Goal: Navigation & Orientation: Find specific page/section

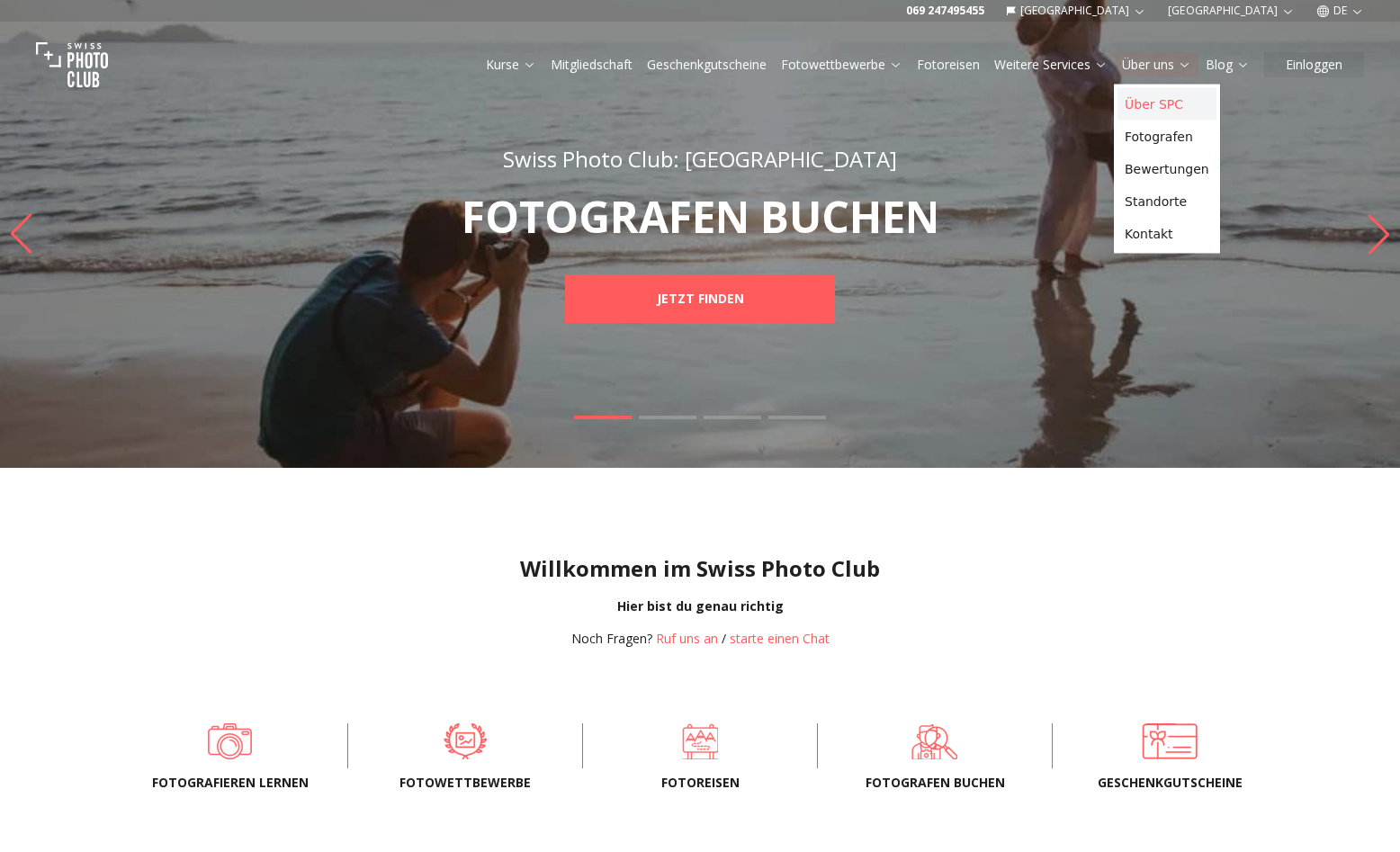
click at [1149, 102] on link "Über SPC" at bounding box center [1166, 104] width 99 height 32
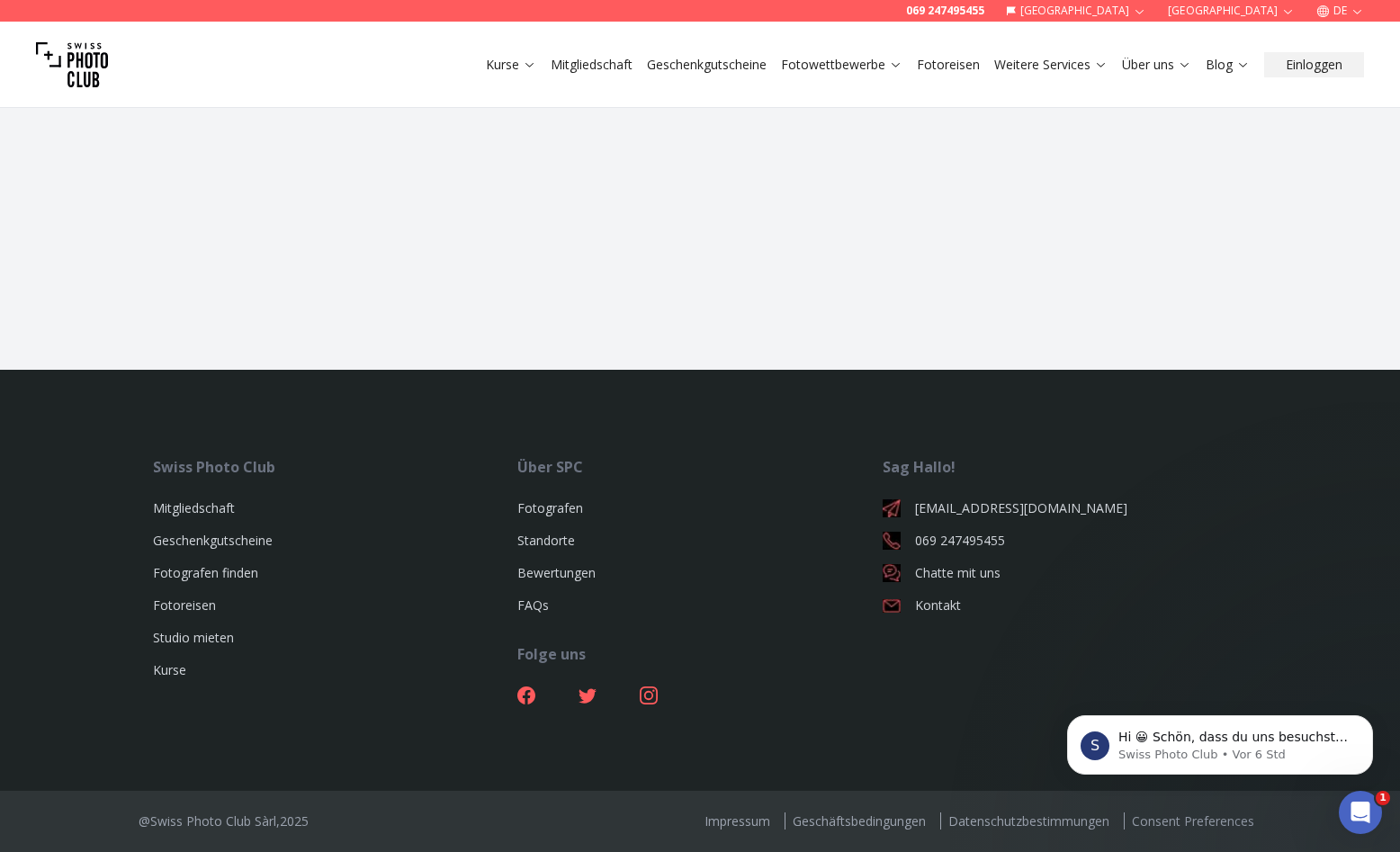
scroll to position [2594, 0]
click at [1154, 6] on button "[GEOGRAPHIC_DATA]" at bounding box center [1076, 10] width 156 height 21
click at [1157, 30] on link "[GEOGRAPHIC_DATA]" at bounding box center [1185, 39] width 136 height 21
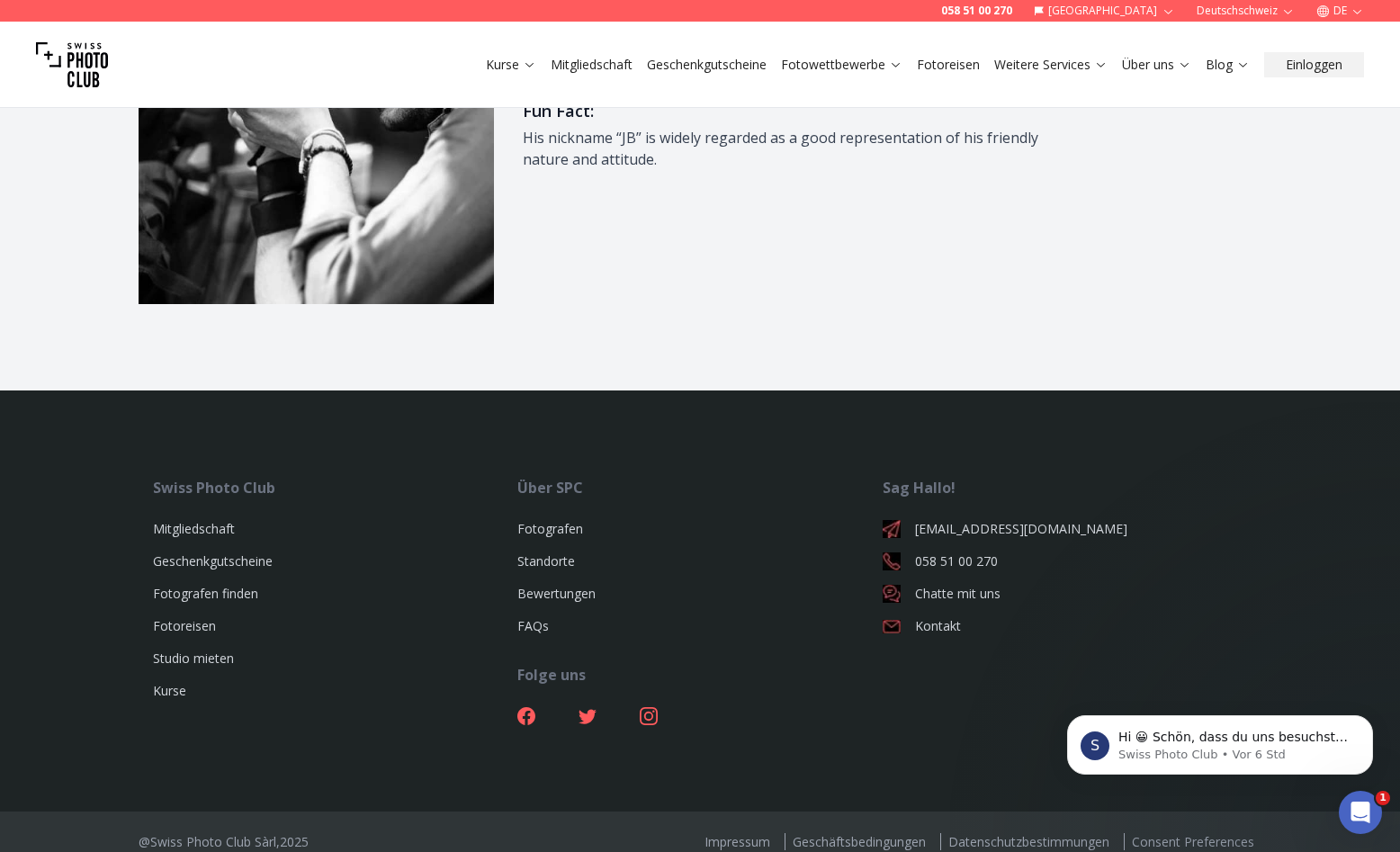
scroll to position [2529, 0]
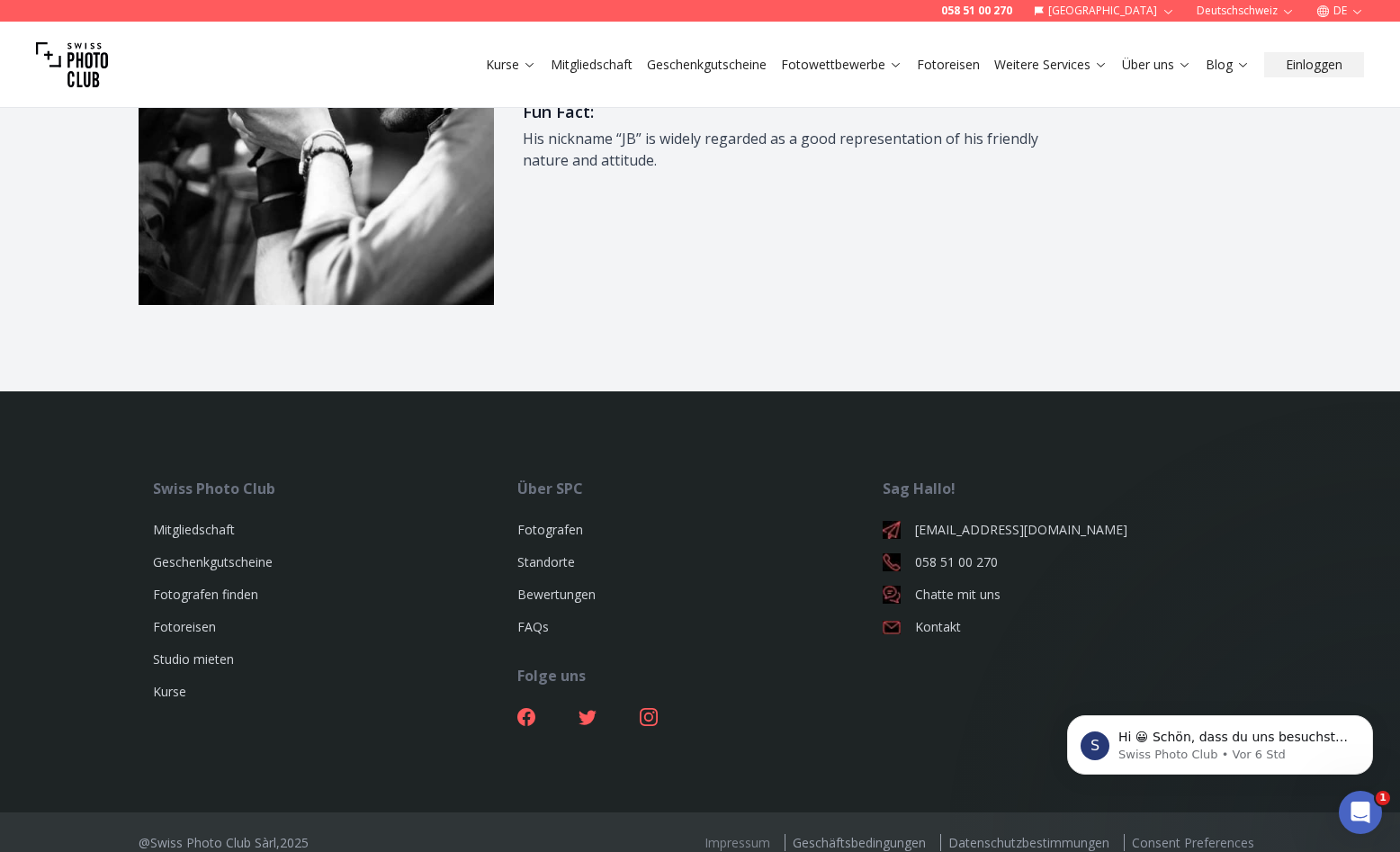
click at [745, 834] on link "Impressum" at bounding box center [737, 843] width 80 height 17
